Goal: Information Seeking & Learning: Learn about a topic

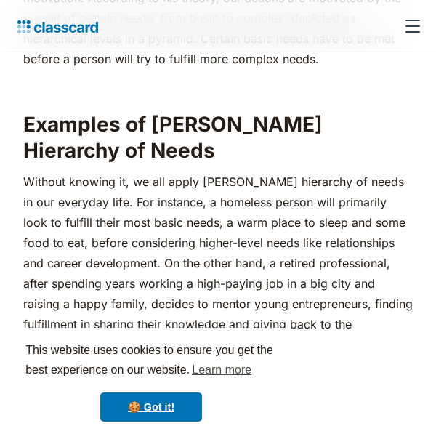
scroll to position [847, 0]
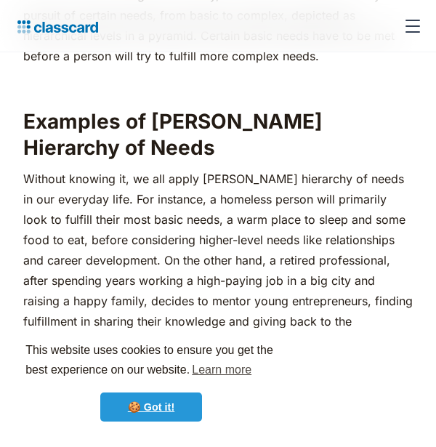
click at [162, 400] on link "🍪 Got it!" at bounding box center [151, 407] width 102 height 29
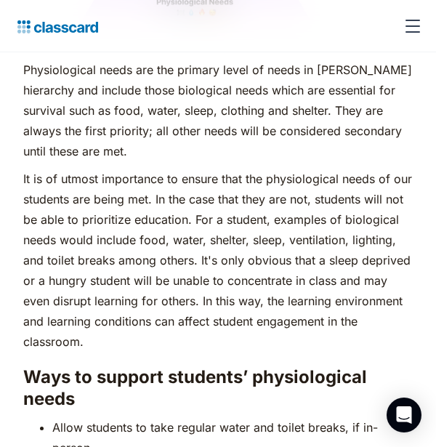
click at [242, 369] on h3 "Ways to support students’ physiological needs" at bounding box center [218, 389] width 390 height 44
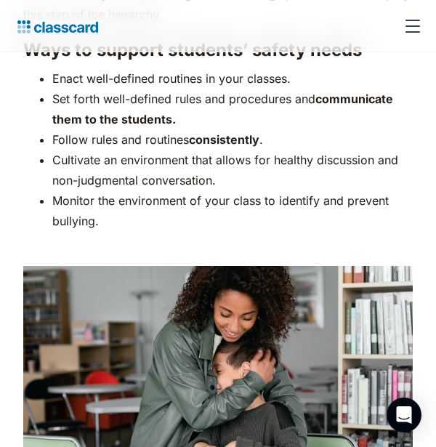
scroll to position [3109, 0]
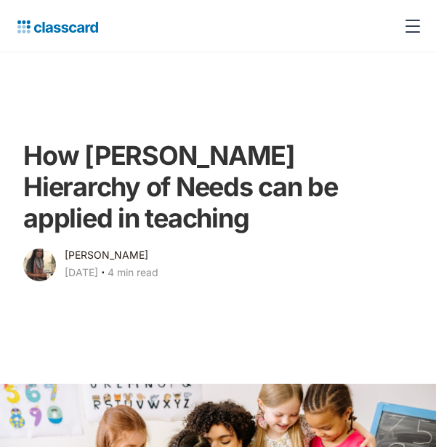
click at [415, 28] on div "menu" at bounding box center [413, 26] width 35 height 35
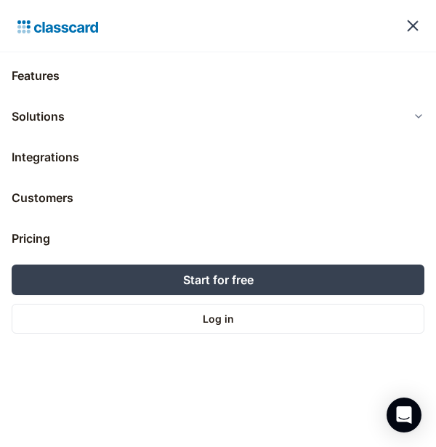
click at [408, 25] on div "menu" at bounding box center [413, 26] width 35 height 35
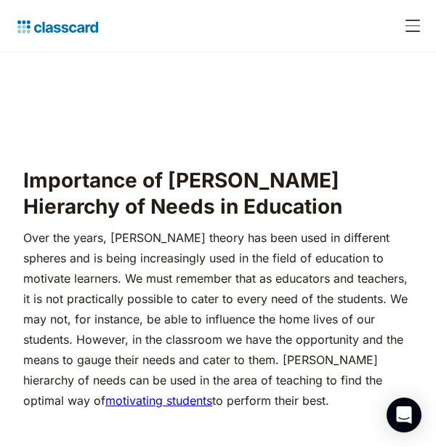
scroll to position [1332, 0]
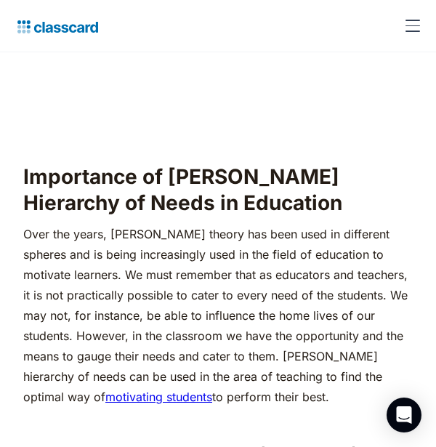
click at [36, 35] on img at bounding box center [55, 27] width 87 height 20
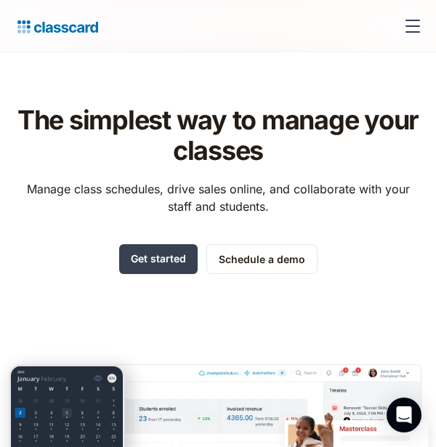
click at [30, 33] on img at bounding box center [55, 27] width 87 height 20
